Goal: Register for event/course

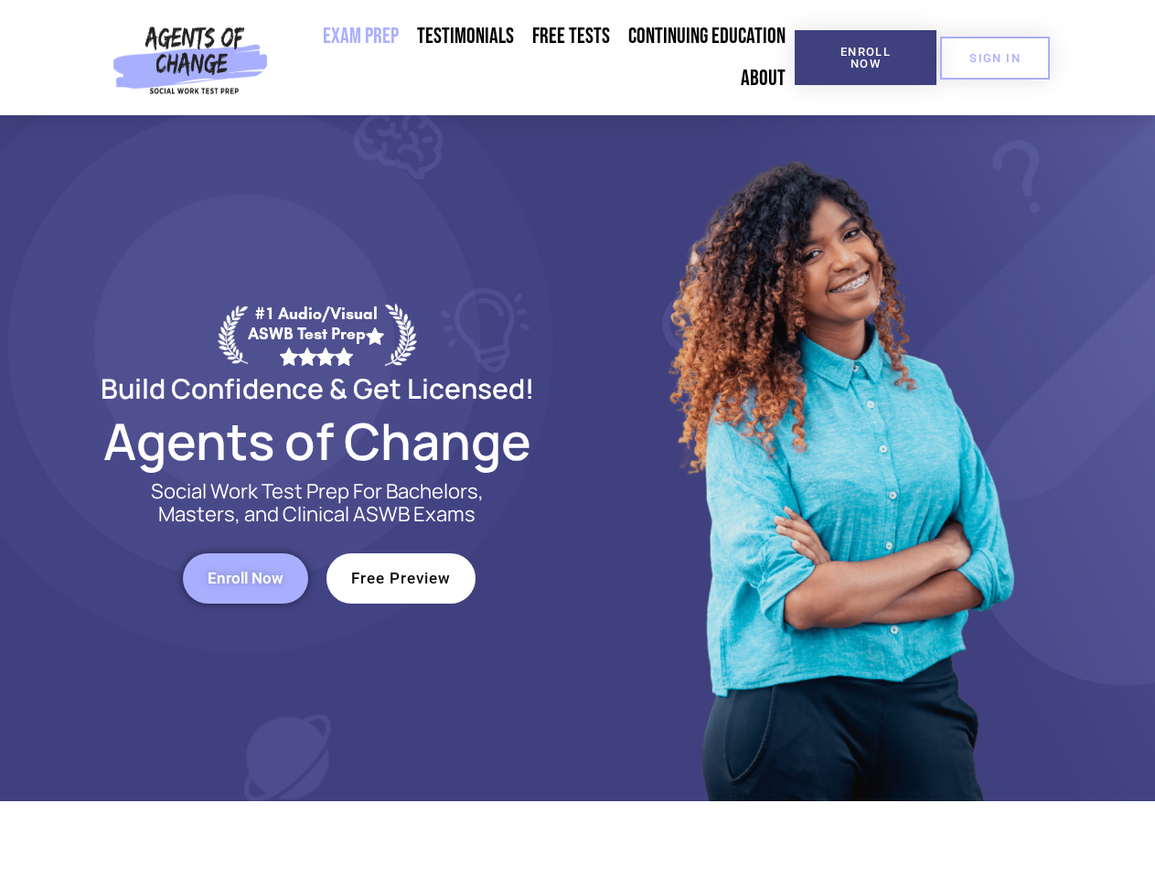
click at [578, 439] on div at bounding box center [838, 458] width 521 height 686
click at [865, 58] on span "Enroll Now" at bounding box center [865, 58] width 83 height 24
click at [995, 58] on span "SIGN IN" at bounding box center [994, 58] width 51 height 12
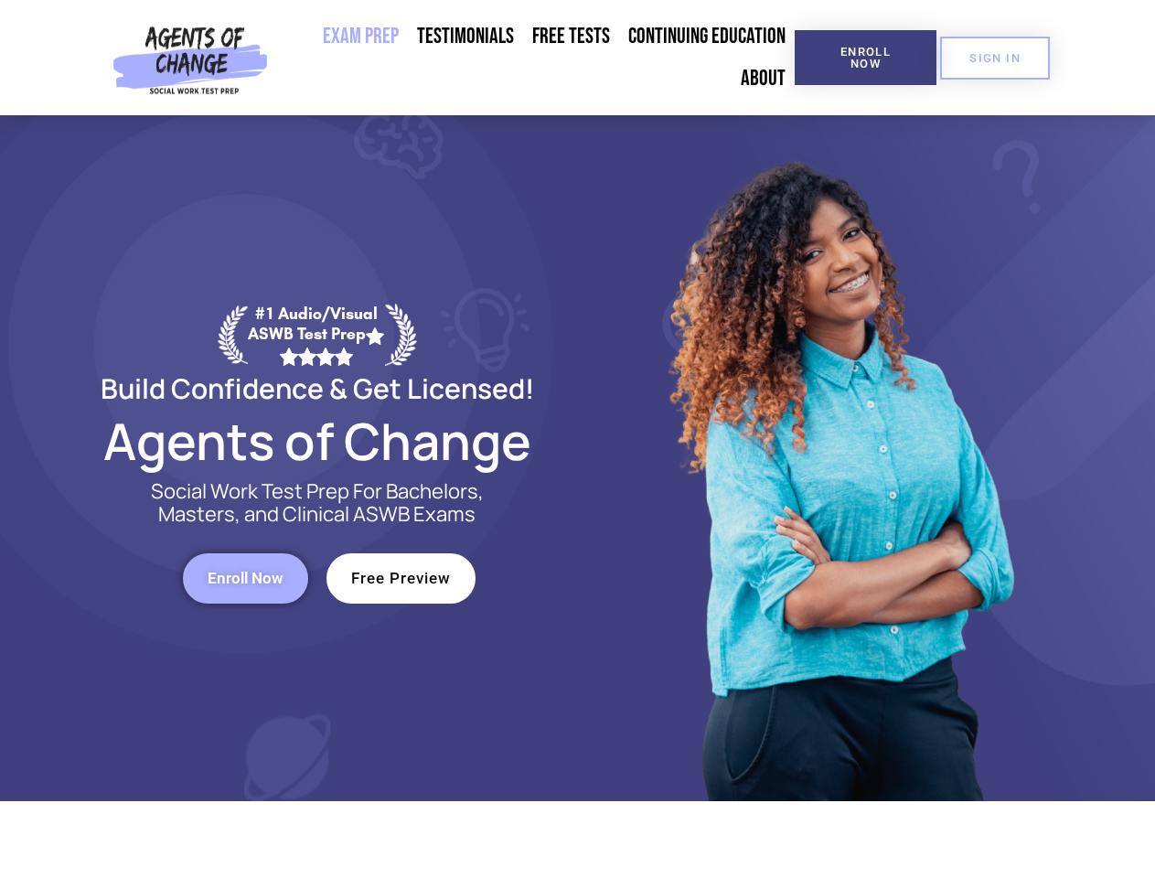
click at [245, 578] on span "Enroll Now" at bounding box center [246, 578] width 76 height 16
click at [400, 578] on span "Free Preview" at bounding box center [401, 578] width 100 height 16
